Goal: Transaction & Acquisition: Purchase product/service

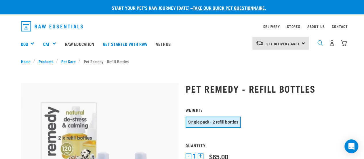
click at [320, 43] on img "dropdown navigation" at bounding box center [320, 42] width 5 height 5
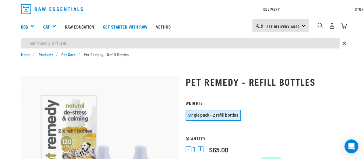
type input "pet friendly diffuser"
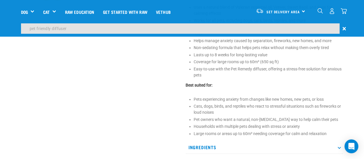
scroll to position [271, 0]
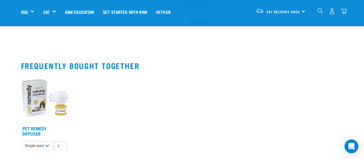
scroll to position [484, 0]
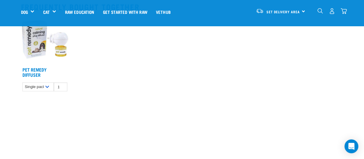
click at [37, 46] on img at bounding box center [45, 40] width 48 height 48
click at [37, 68] on link "Pet Remedy Diffuser" at bounding box center [34, 72] width 24 height 8
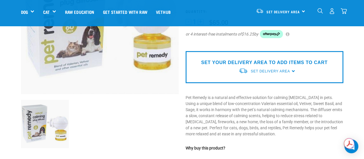
scroll to position [115, 0]
